Goal: Information Seeking & Learning: Learn about a topic

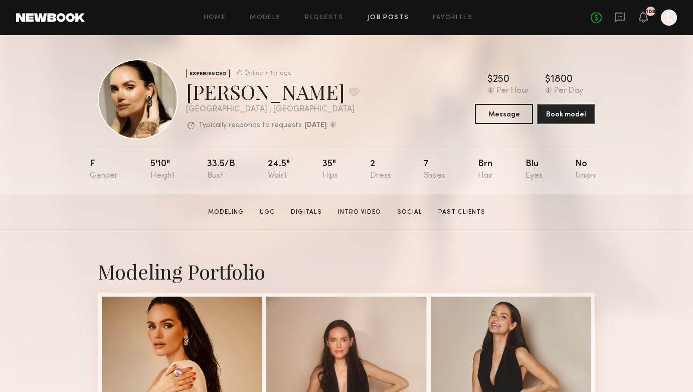
click at [383, 18] on link "Job Posts" at bounding box center [389, 18] width 42 height 7
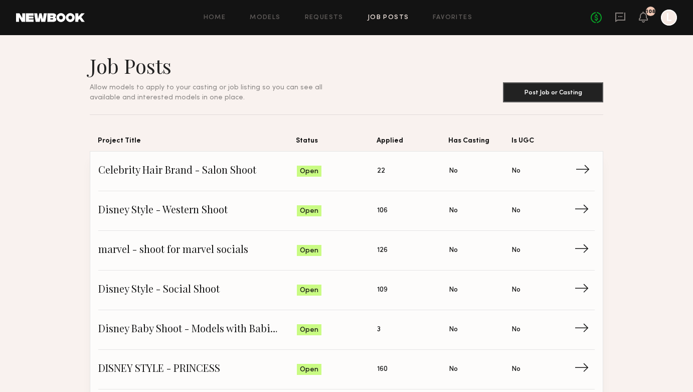
click at [359, 178] on span "Status: Open" at bounding box center [337, 171] width 81 height 15
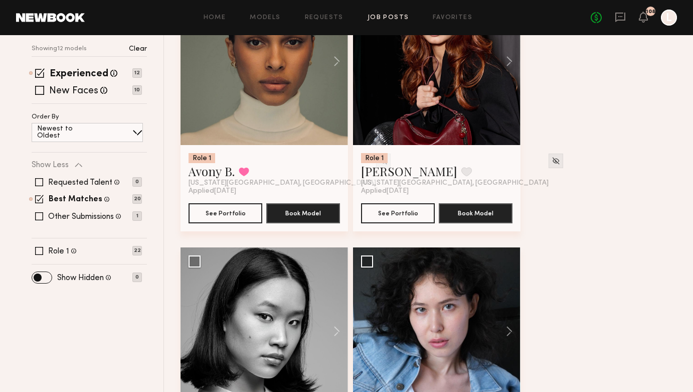
scroll to position [208, 0]
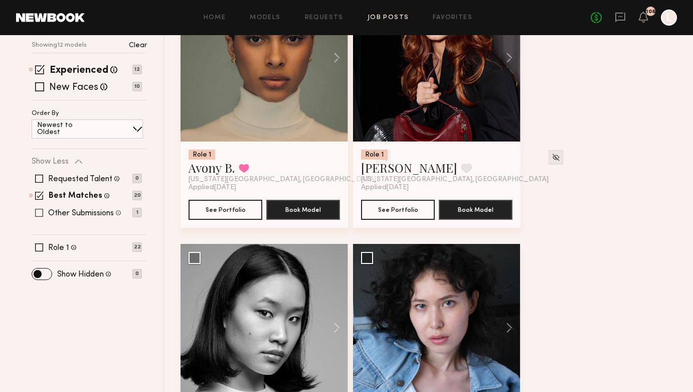
click at [42, 210] on span at bounding box center [39, 213] width 8 height 8
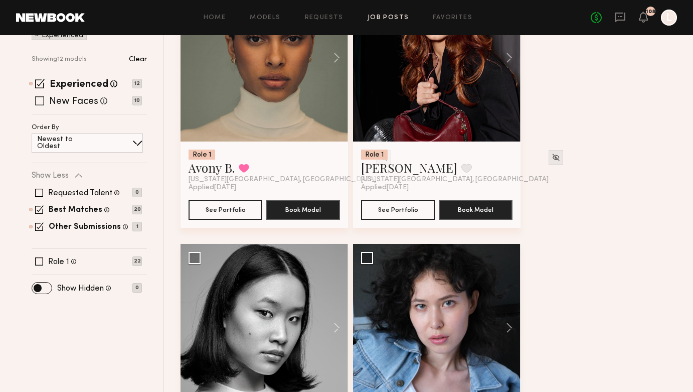
click at [41, 101] on span at bounding box center [39, 100] width 9 height 9
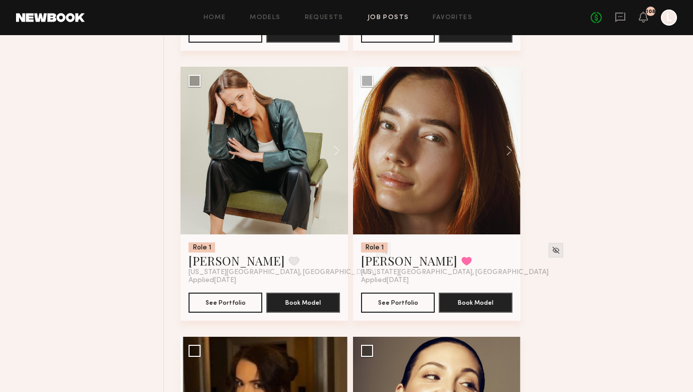
scroll to position [2276, 0]
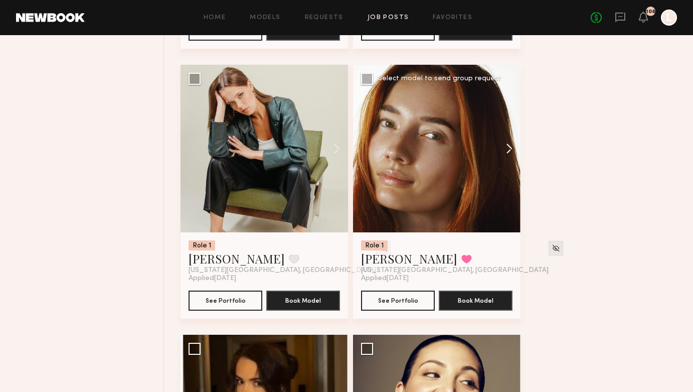
click at [510, 146] on button at bounding box center [505, 149] width 32 height 168
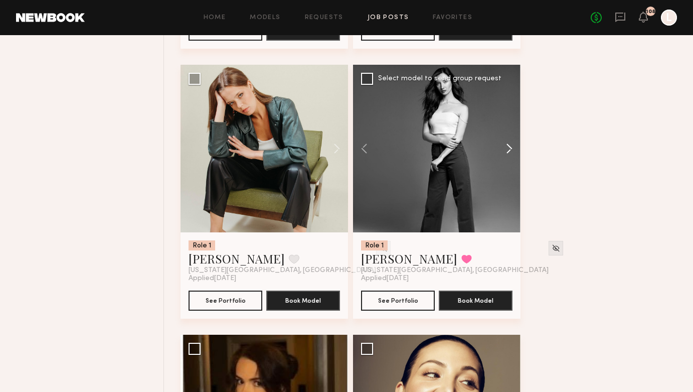
click at [510, 146] on button at bounding box center [505, 149] width 32 height 168
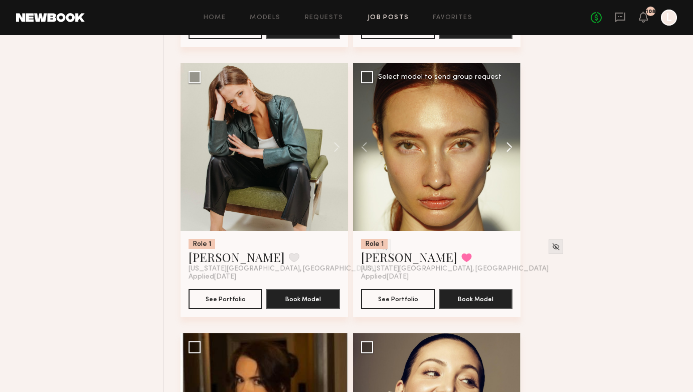
scroll to position [2279, 0]
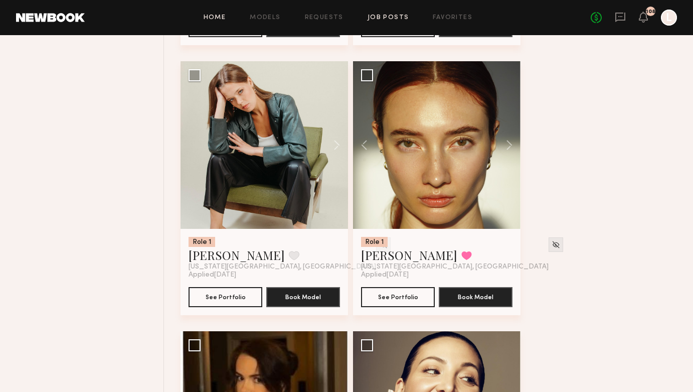
click at [221, 17] on link "Home" at bounding box center [215, 18] width 23 height 7
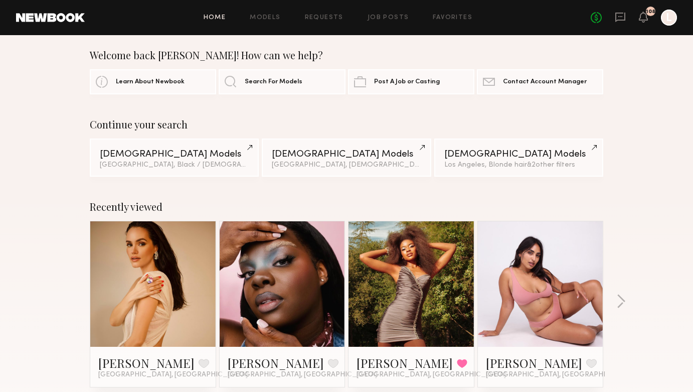
scroll to position [7, 0]
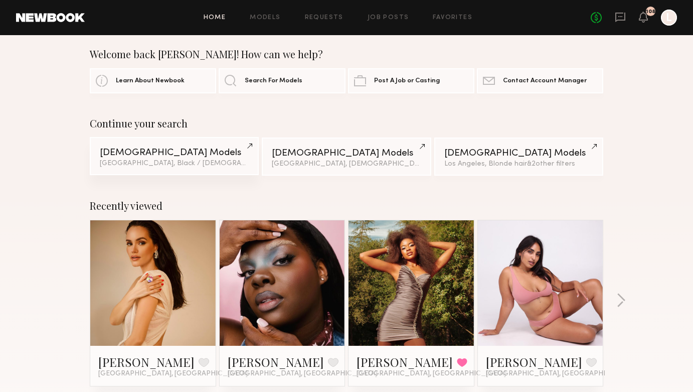
click at [240, 153] on div "Female Models" at bounding box center [174, 153] width 149 height 10
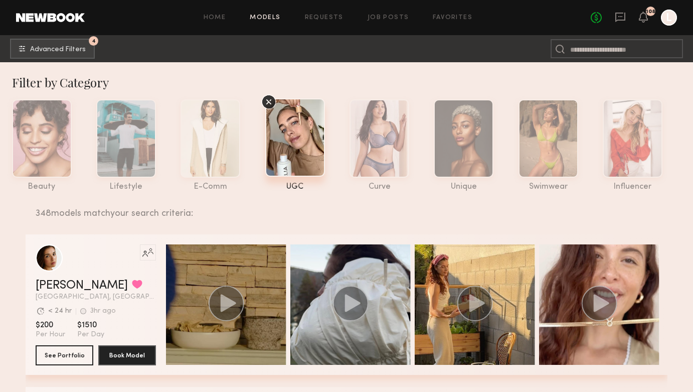
click at [269, 98] on icon at bounding box center [268, 101] width 15 height 15
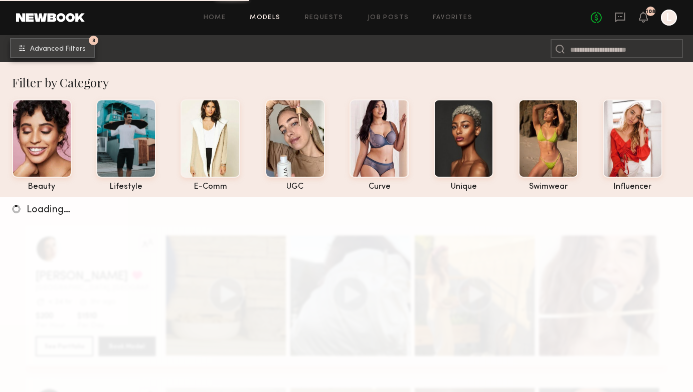
click at [49, 43] on button "3 Advanced Filters" at bounding box center [52, 48] width 85 height 20
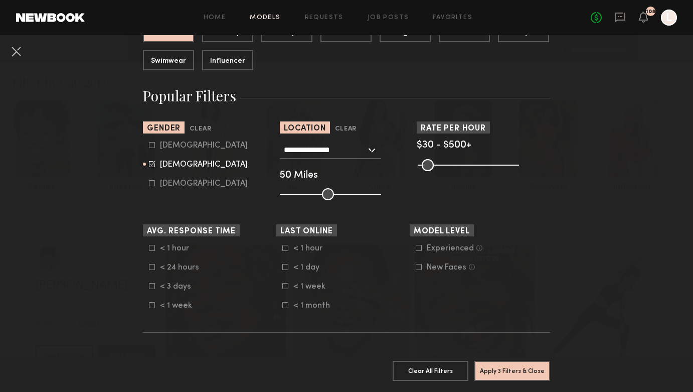
scroll to position [139, 0]
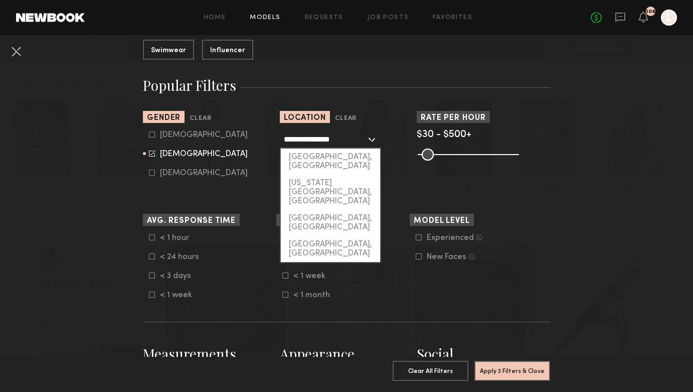
click at [319, 134] on input "**********" at bounding box center [325, 138] width 82 height 17
click at [324, 175] on div "[US_STATE][GEOGRAPHIC_DATA], [GEOGRAPHIC_DATA]" at bounding box center [330, 192] width 99 height 35
type input "**********"
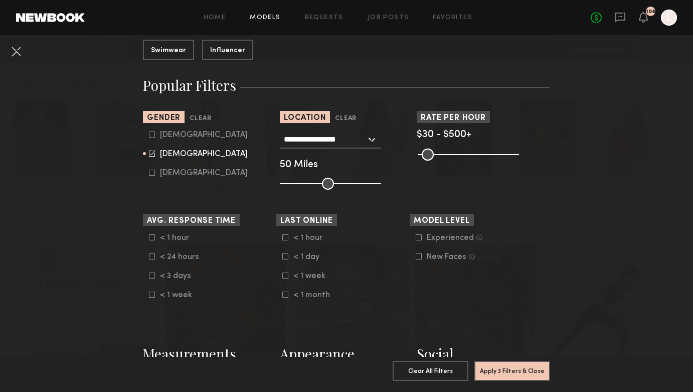
type input "**"
click at [321, 187] on input "range" at bounding box center [330, 184] width 101 height 12
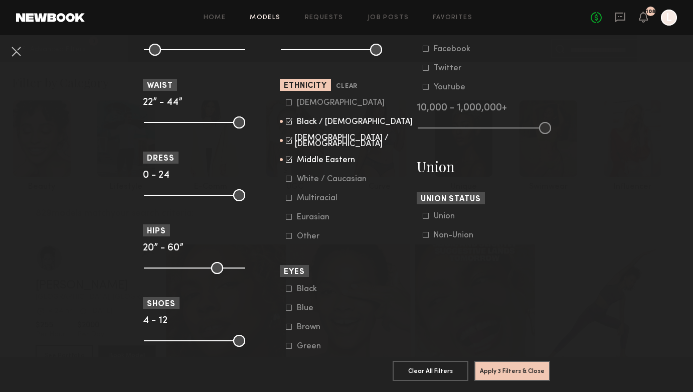
scroll to position [512, 0]
click at [314, 162] on div "Middle Eastern" at bounding box center [326, 160] width 58 height 6
click at [317, 144] on div "[DEMOGRAPHIC_DATA] / [DEMOGRAPHIC_DATA]" at bounding box center [354, 141] width 118 height 12
click at [318, 117] on form "[DEMOGRAPHIC_DATA] / [DEMOGRAPHIC_DATA] Hispanic / Latino [DEMOGRAPHIC_DATA] / …" at bounding box center [349, 170] width 127 height 142
click at [318, 125] on div "Black / [DEMOGRAPHIC_DATA]" at bounding box center [355, 122] width 116 height 6
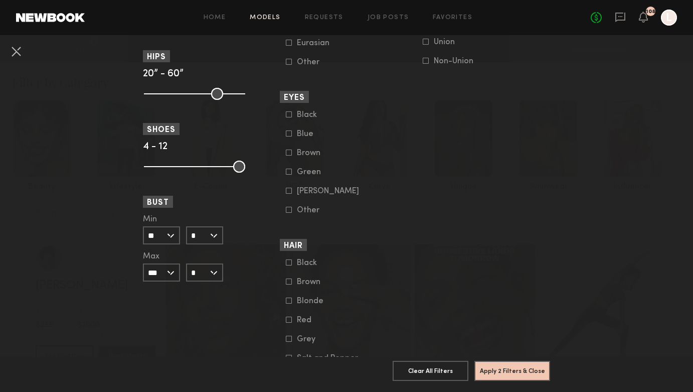
scroll to position [691, 0]
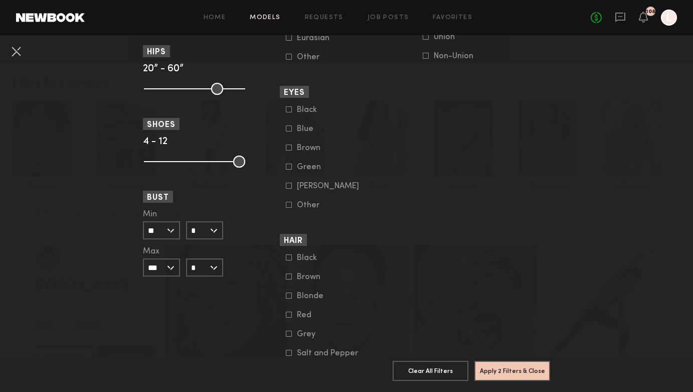
click at [298, 289] on form "Black Brown Blonde Red Grey Salt and Pepper Other" at bounding box center [349, 314] width 127 height 123
click at [293, 295] on form "Black Brown Blonde Red Grey Salt and Pepper Other" at bounding box center [349, 314] width 127 height 123
click at [293, 298] on label "Blonde" at bounding box center [311, 295] width 50 height 6
click at [496, 371] on button "Apply 3 Filters & Close" at bounding box center [512, 370] width 76 height 20
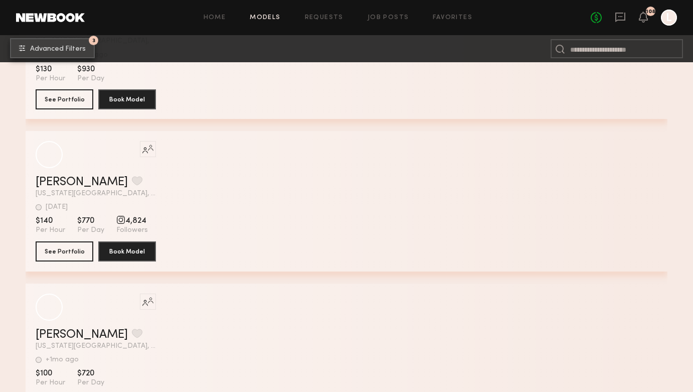
scroll to position [2086, 0]
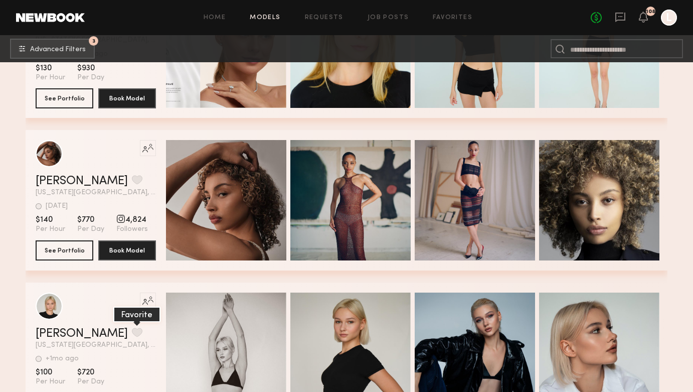
click at [132, 334] on button "grid" at bounding box center [137, 332] width 11 height 9
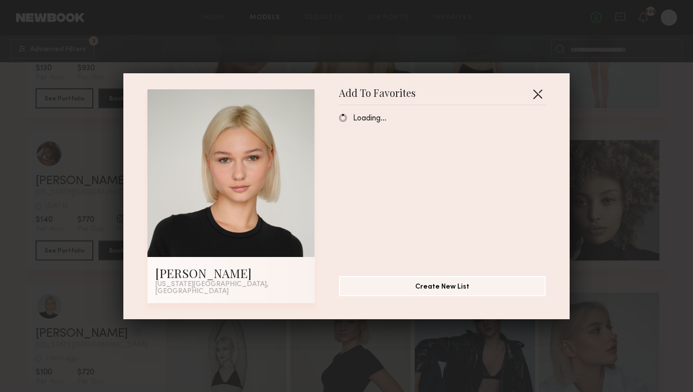
click at [539, 102] on button "button" at bounding box center [538, 94] width 16 height 16
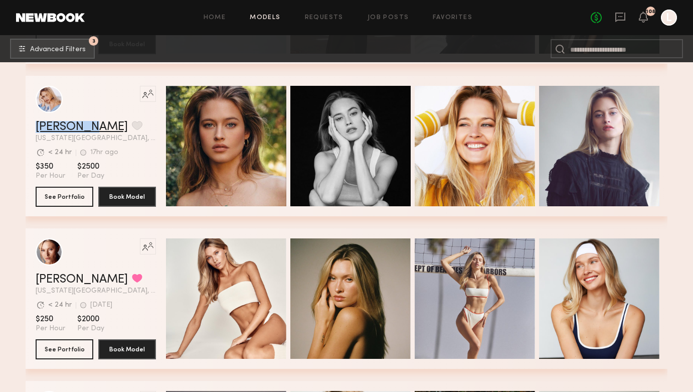
scroll to position [4146, 0]
